Goal: Task Accomplishment & Management: Manage account settings

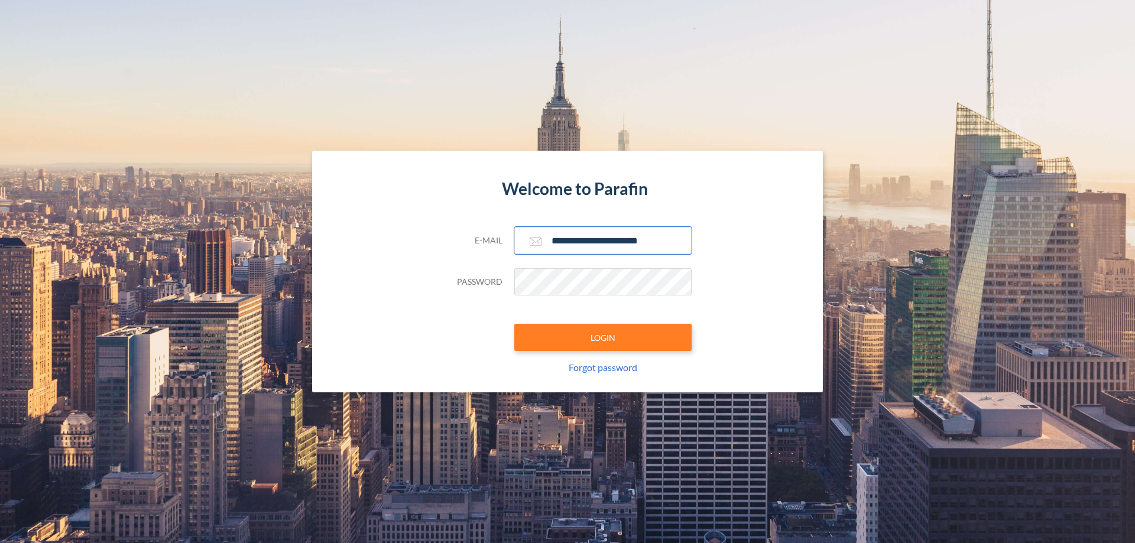
type input "**********"
click at [603, 337] on button "LOGIN" at bounding box center [602, 337] width 177 height 27
